Goal: Check status: Check status

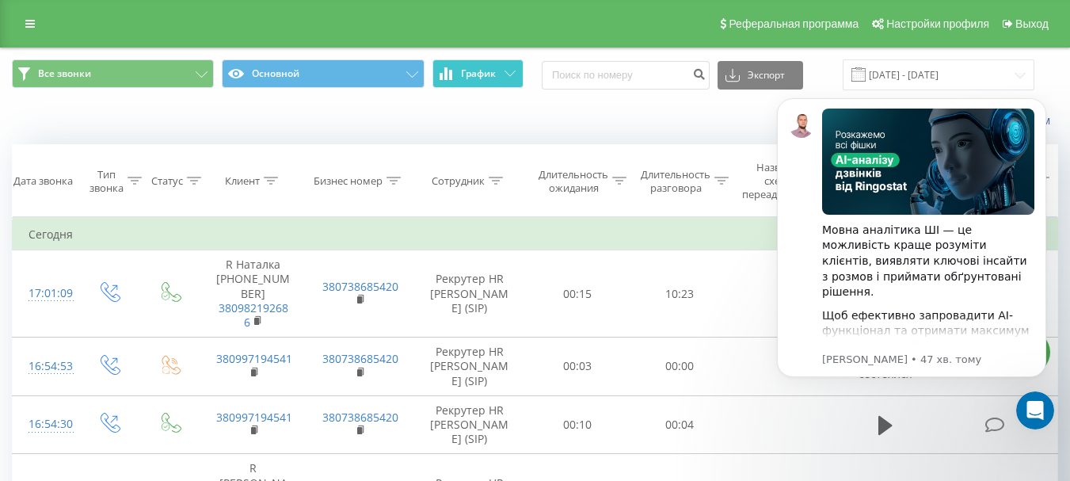
click at [516, 87] on button "График" at bounding box center [477, 73] width 91 height 29
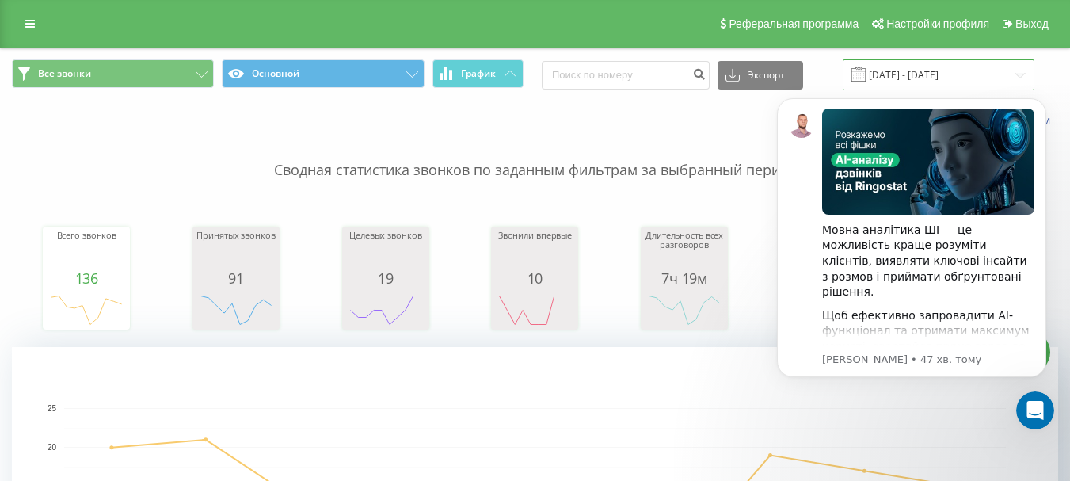
click at [528, 74] on input "[DATE] - [DATE]" at bounding box center [939, 74] width 192 height 31
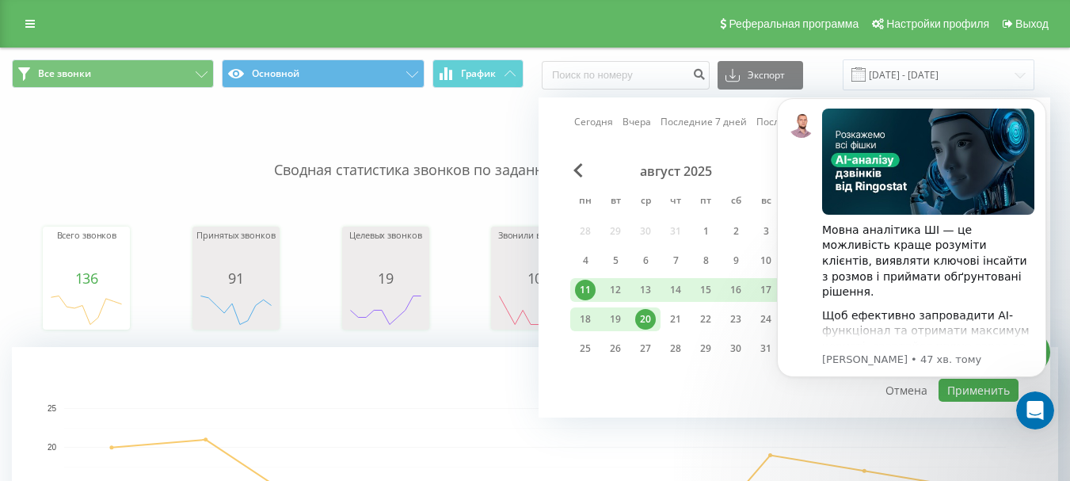
click at [528, 118] on link "Сегодня" at bounding box center [593, 121] width 39 height 15
click at [528, 394] on body "Мовна аналітика ШІ — це можливість краще розуміти клієнтів, виявляти ключові ін…" at bounding box center [911, 256] width 304 height 351
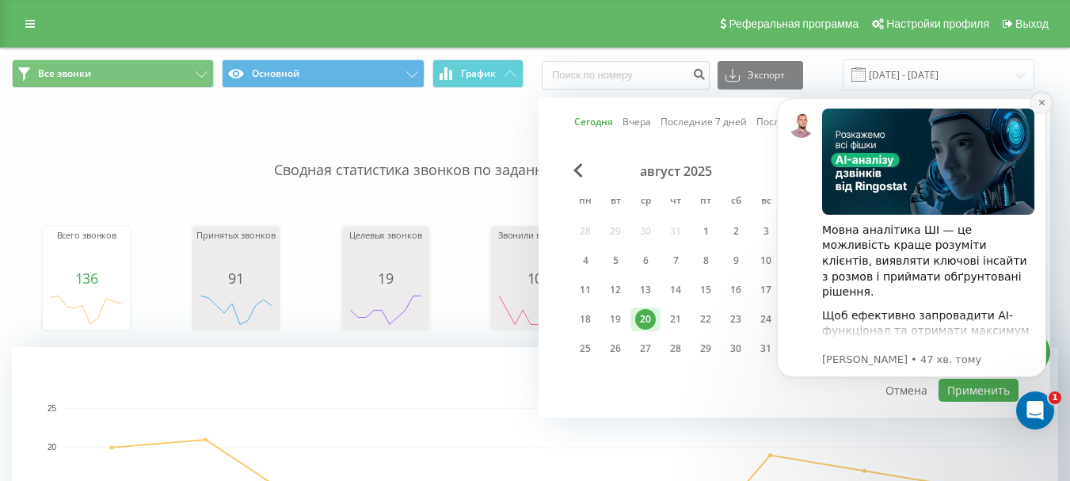
click at [528, 103] on icon "Dismiss notification" at bounding box center [1041, 102] width 9 height 9
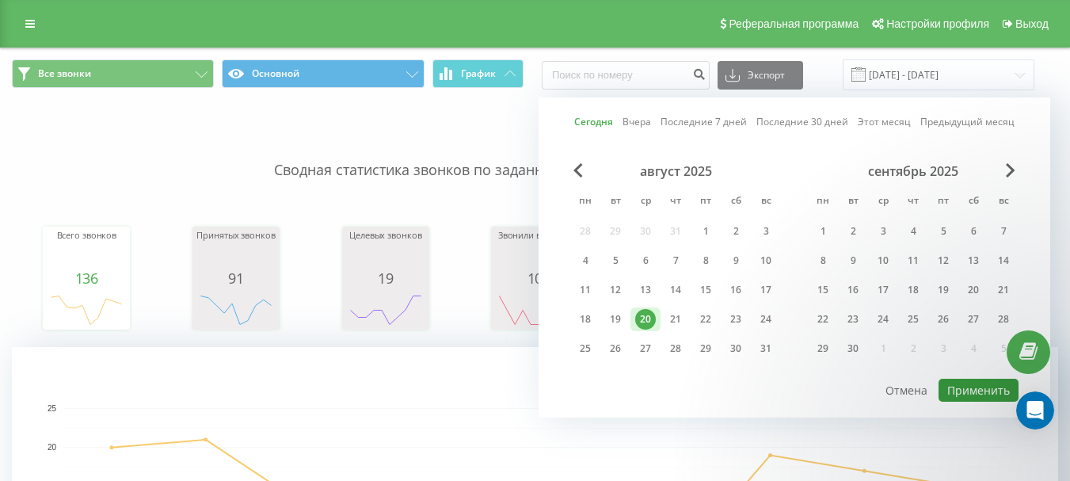
click at [528, 393] on button "Применить" at bounding box center [978, 390] width 80 height 23
type input "[DATE] - [DATE]"
